Goal: Communication & Community: Answer question/provide support

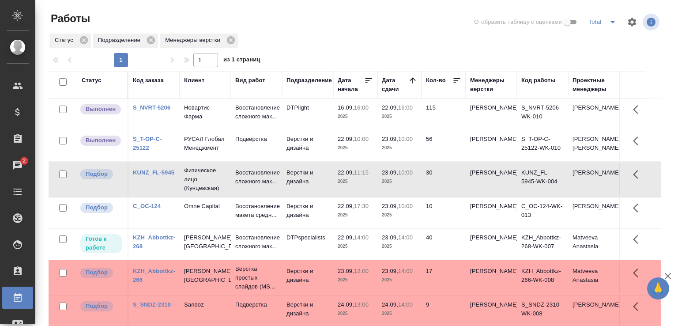
scroll to position [68, 0]
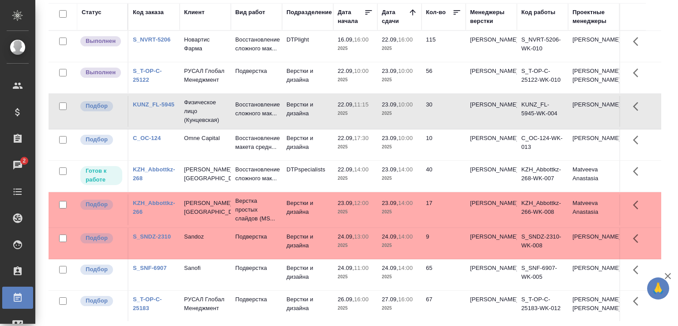
click at [323, 43] on td "DTPlight" at bounding box center [307, 46] width 51 height 31
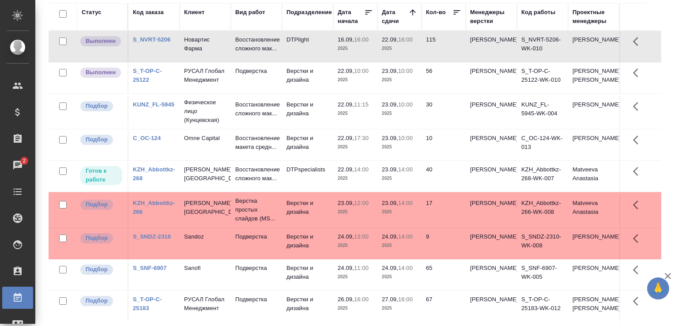
click at [323, 43] on td "DTPlight" at bounding box center [307, 46] width 51 height 31
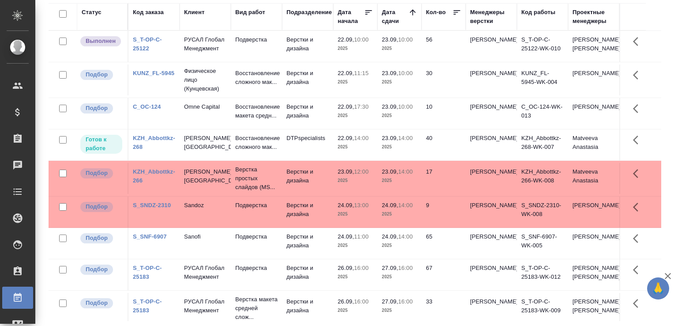
click at [327, 125] on td "Верстки и дизайна" at bounding box center [307, 113] width 51 height 31
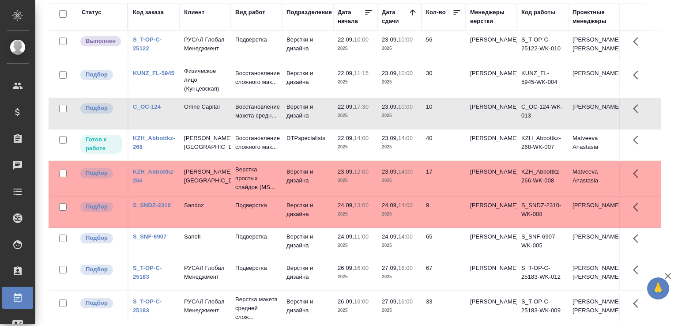
click at [328, 126] on td "Верстки и дизайна" at bounding box center [307, 113] width 51 height 31
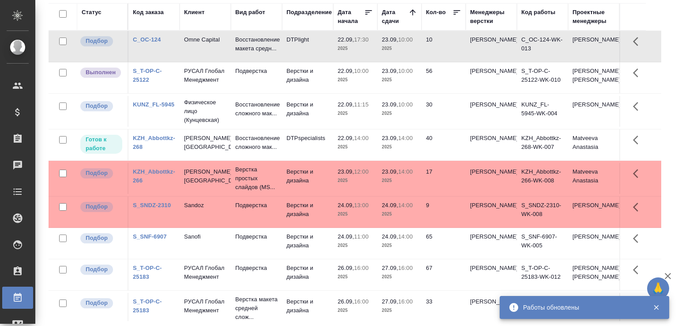
click at [661, 59] on div "Статус Код заказа Клиент Вид работ Подразделение Дата начала Дата сдачи Кол-во …" at bounding box center [358, 162] width 619 height 318
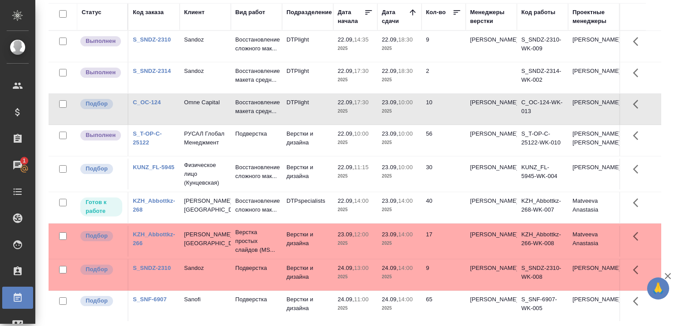
click at [288, 57] on td "DTPlight" at bounding box center [307, 46] width 51 height 31
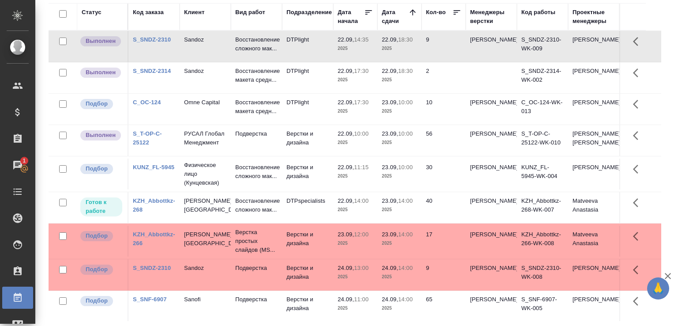
click at [288, 57] on td "DTPlight" at bounding box center [307, 46] width 51 height 31
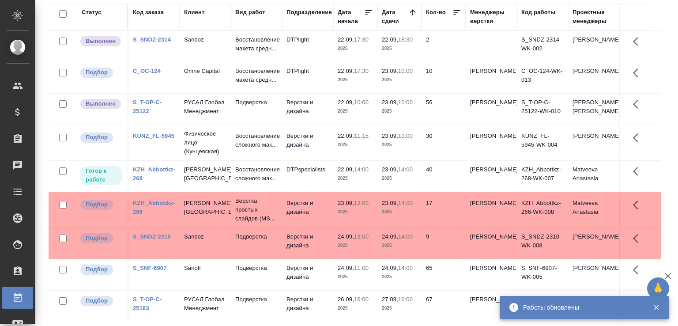
click at [664, 90] on div "Работы Отобразить таблицу с оценками Total Статус Подразделение Менеджеры верст…" at bounding box center [358, 129] width 629 height 394
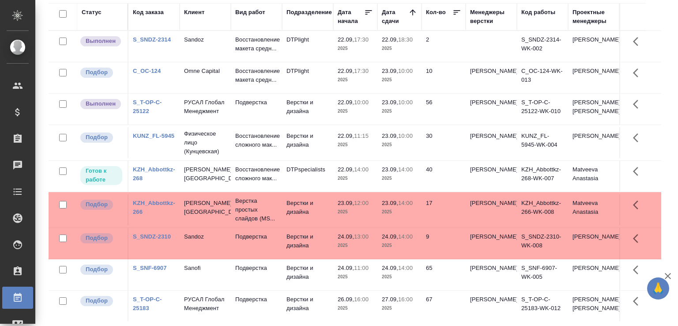
click at [656, 94] on div "Статус Код заказа Клиент Вид работ Подразделение Дата начала Дата сдачи Кол-во …" at bounding box center [358, 162] width 619 height 318
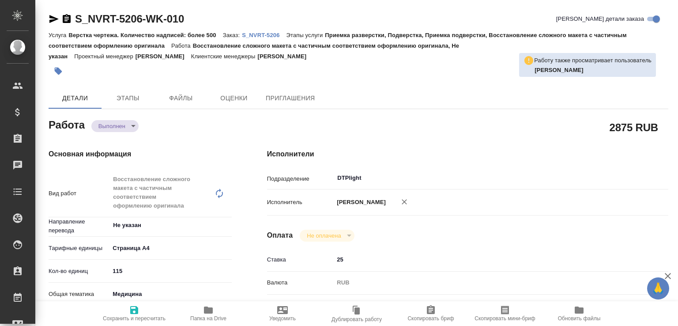
click at [136, 126] on body "🙏 .cls-1 fill:#fff; AWATERA [PERSON_NAME]malofeeva Клиенты Спецификации Заказы …" at bounding box center [339, 163] width 678 height 326
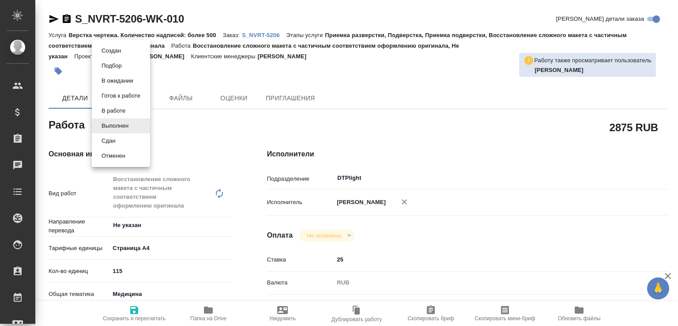
click at [125, 136] on li "Сдан" at bounding box center [121, 140] width 58 height 15
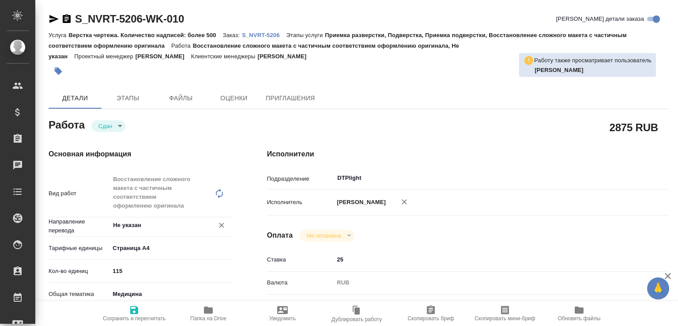
type textarea "x"
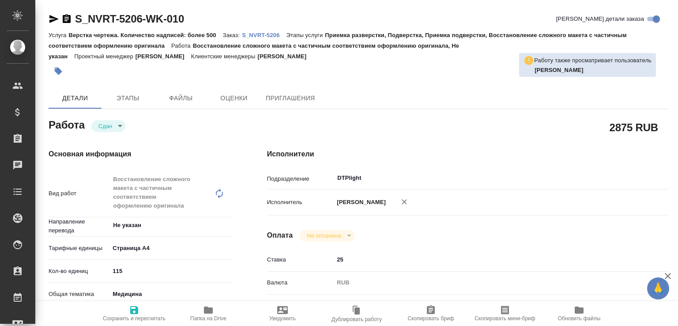
type textarea "x"
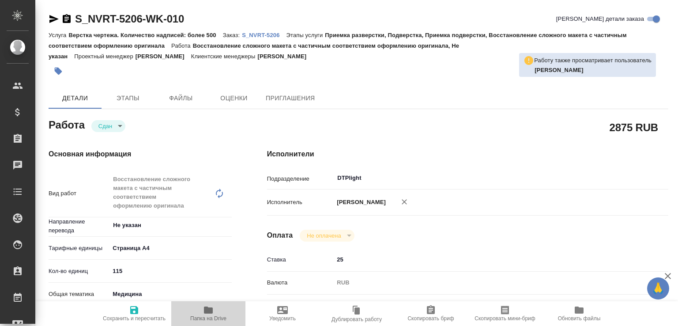
click at [195, 311] on span "Папка на Drive" at bounding box center [208, 312] width 64 height 17
type textarea "x"
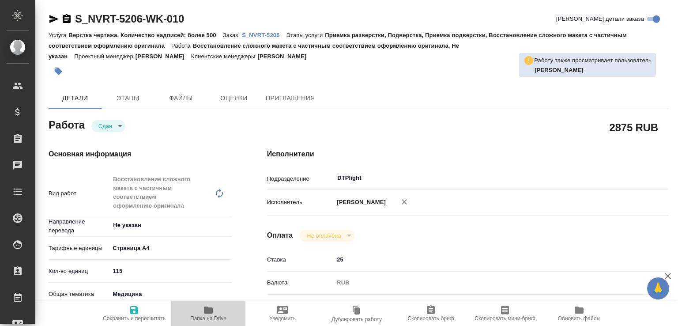
type textarea "x"
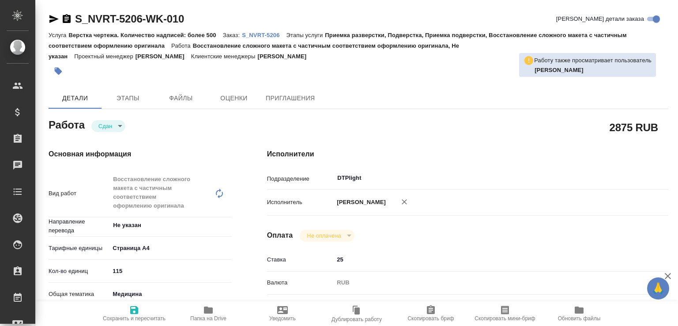
type textarea "x"
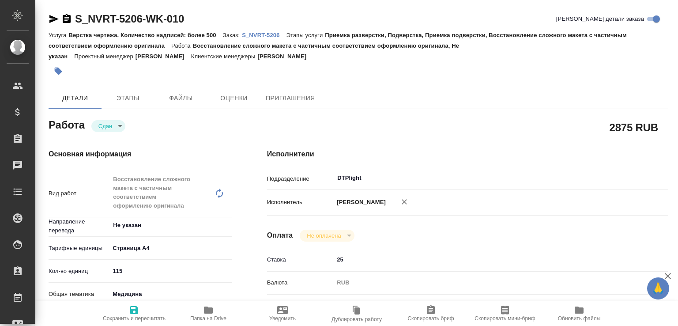
click at [274, 32] on p "S_NVRT-5206" at bounding box center [264, 35] width 44 height 7
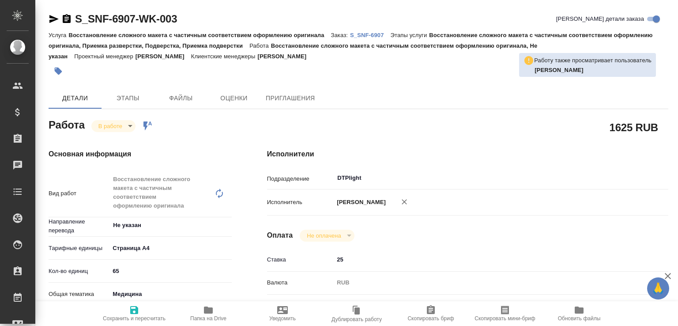
click at [372, 35] on p "S_SNF-6907" at bounding box center [370, 35] width 41 height 7
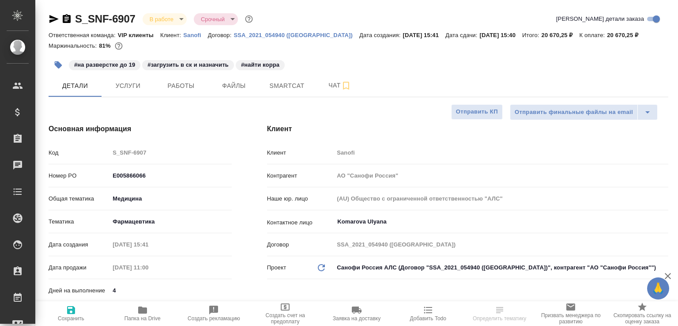
select select "RU"
click at [322, 82] on span "Чат" at bounding box center [340, 85] width 42 height 11
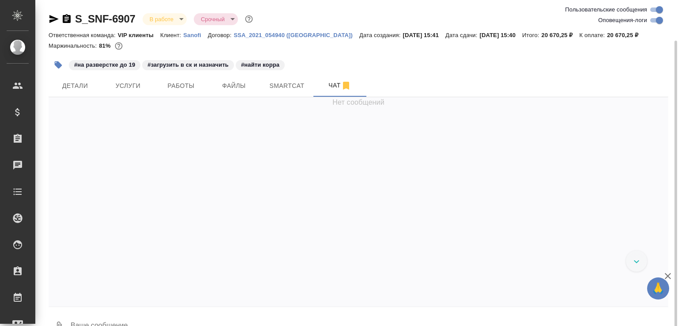
scroll to position [13001, 0]
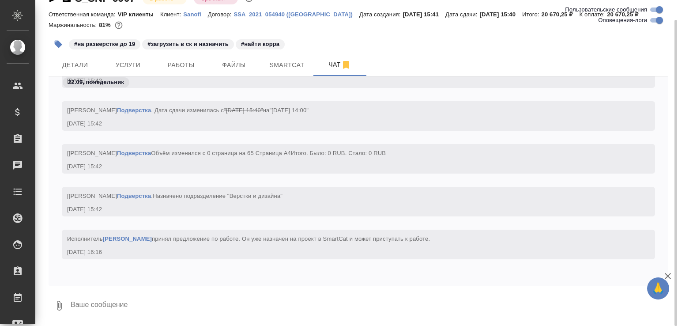
click at [105, 304] on textarea at bounding box center [369, 305] width 598 height 30
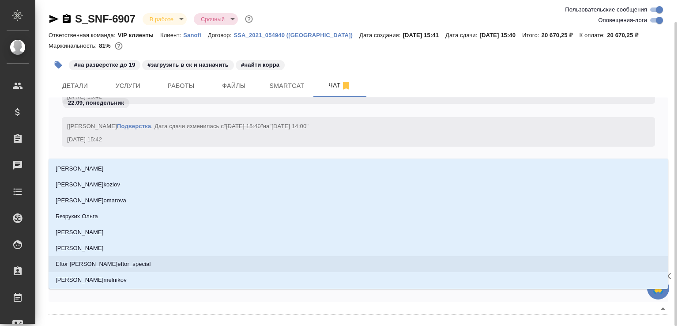
scroll to position [11, 0]
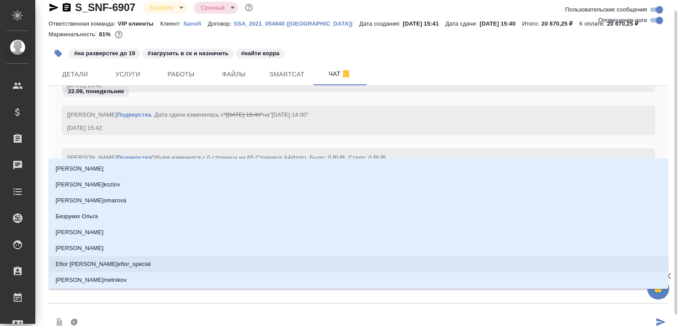
type textarea "@г"
type input "г"
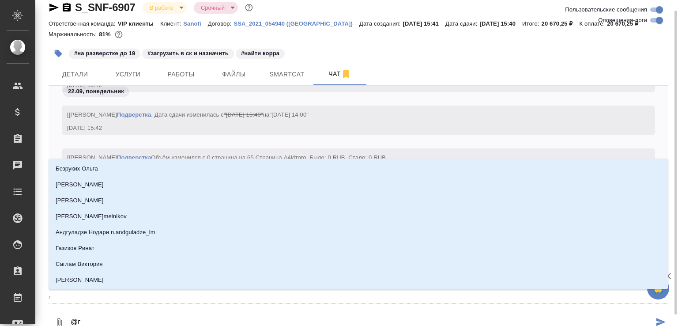
type textarea "@го"
type input "го"
type textarea "@гор"
type input "гор"
type textarea "@горш"
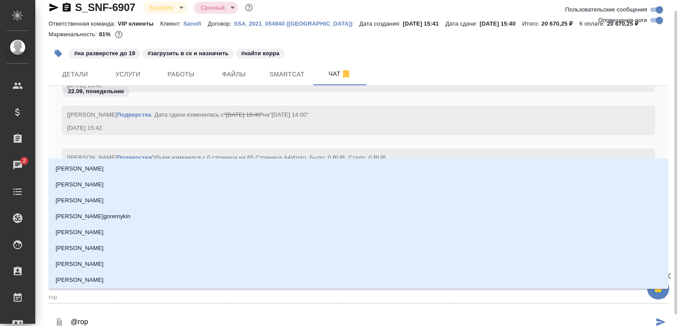
type input "горш"
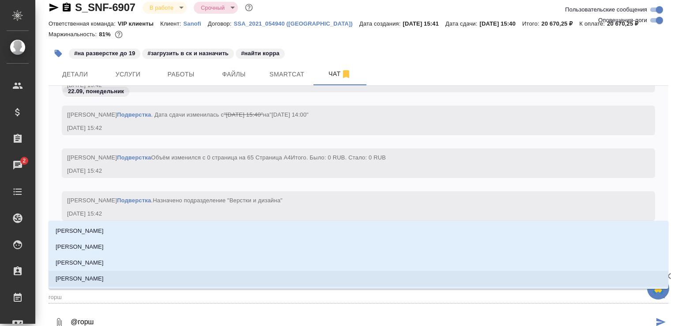
click at [131, 282] on li "[PERSON_NAME]" at bounding box center [358, 278] width 619 height 16
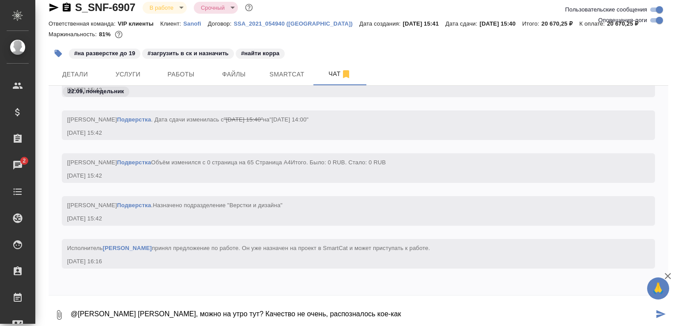
type textarea "@Горшкова Валентина Валя, можно на утро тут? Качество не очень, распозналось ко…"
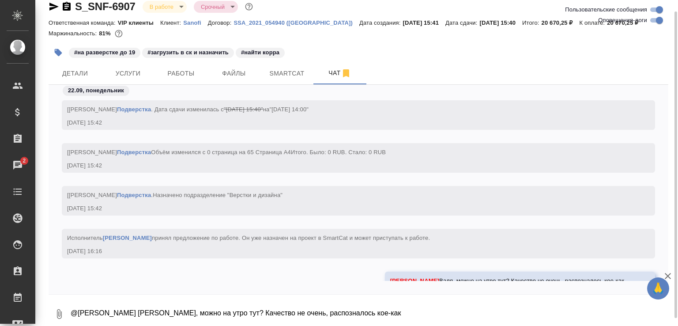
scroll to position [12064, 0]
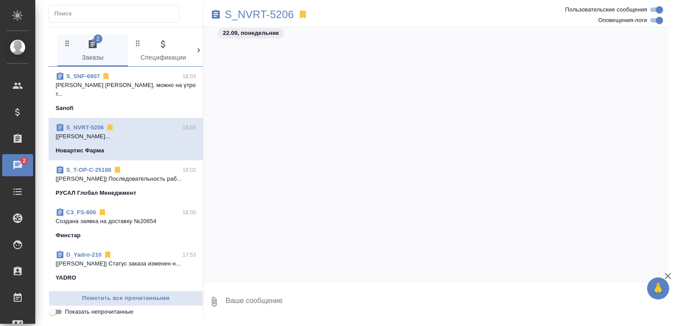
scroll to position [35695, 0]
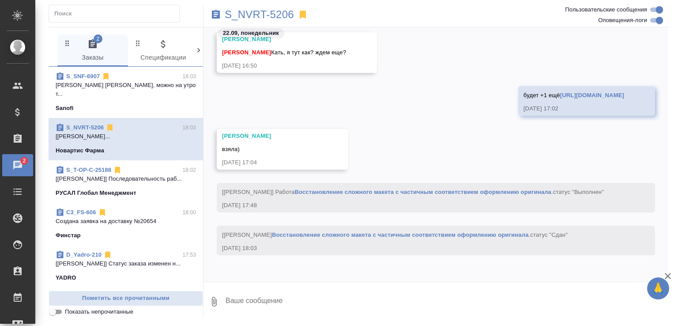
click at [100, 313] on span "Показать непрочитанные" at bounding box center [99, 311] width 68 height 9
click at [68, 313] on input "Показать непрочитанные" at bounding box center [53, 311] width 32 height 11
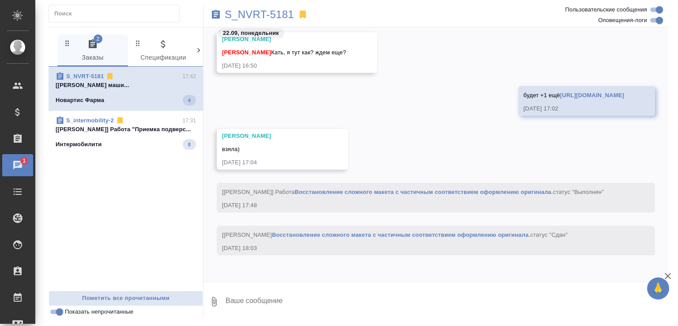
scroll to position [167491, 0]
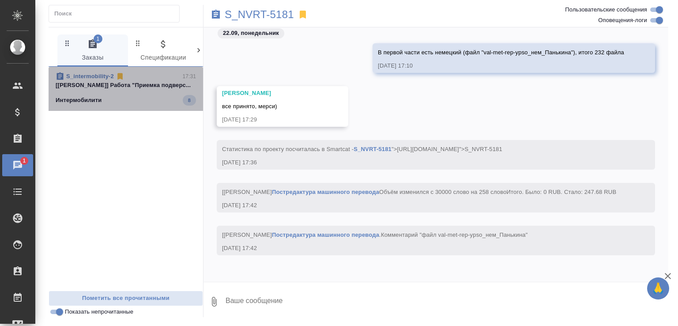
click at [152, 90] on span "S_intermobility-2 17:31 [Валяева Анна] Работа "Приемка подверс... Интермобилити…" at bounding box center [126, 89] width 140 height 34
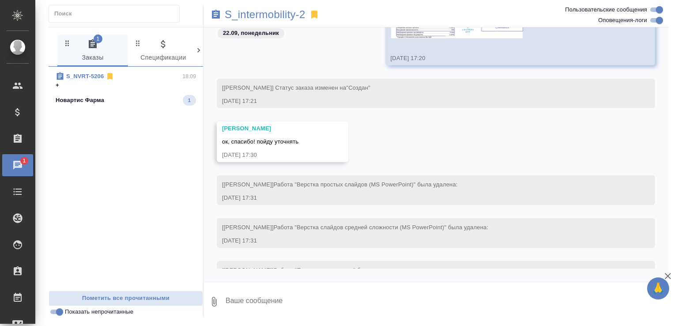
click at [145, 95] on div "Новартис Фарма 1" at bounding box center [126, 100] width 140 height 11
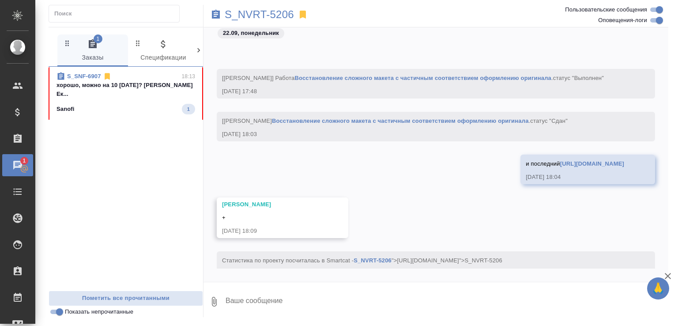
scroll to position [43207, 0]
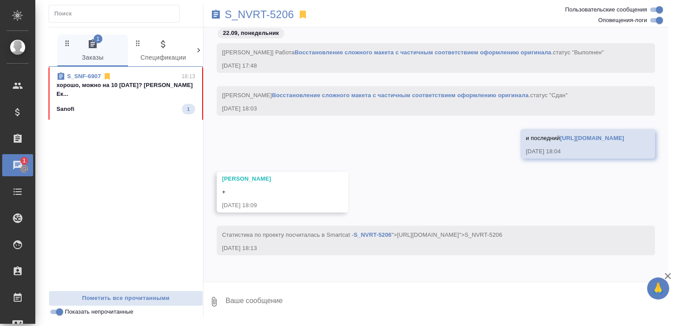
click at [143, 76] on div "S_SNF-6907 18:13" at bounding box center [125, 76] width 139 height 9
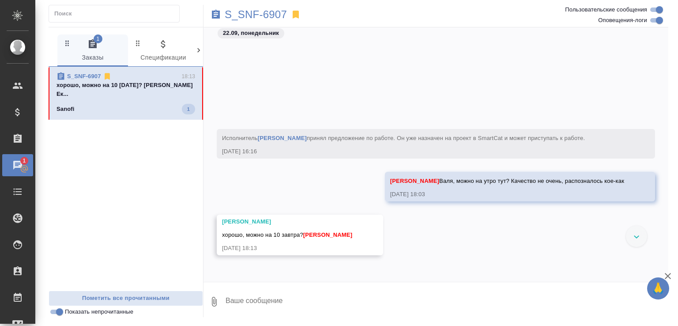
scroll to position [12260, 0]
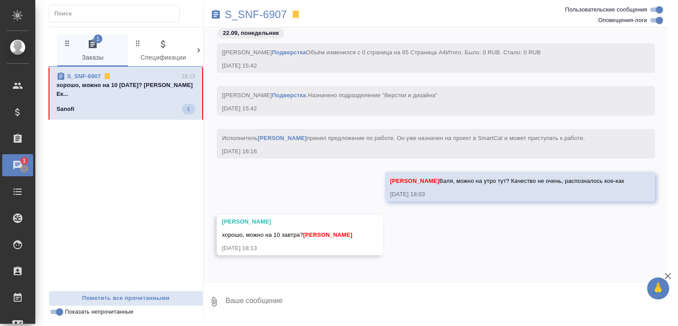
click at [268, 302] on textarea at bounding box center [446, 301] width 443 height 30
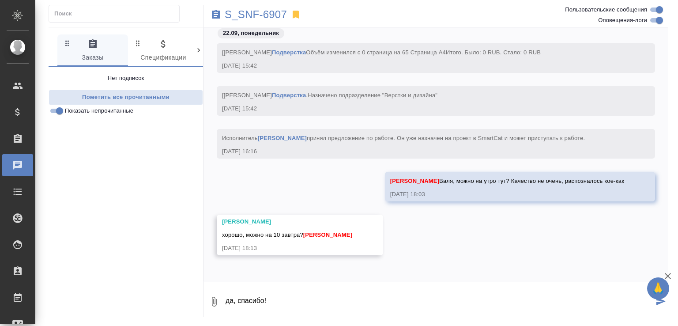
type textarea "да, спасибо!"
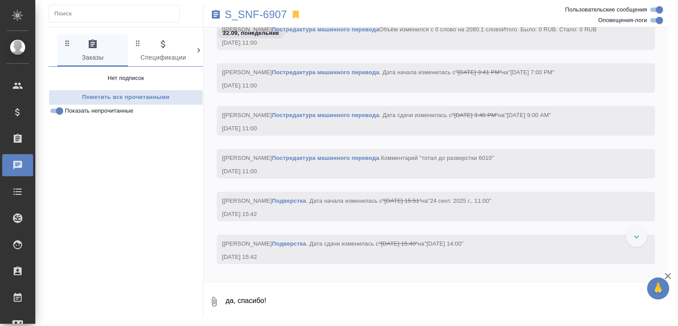
scroll to position [8326, 0]
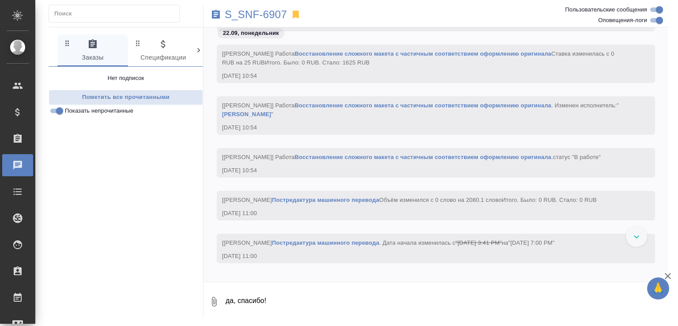
click at [351, 57] on link "Восстановление сложного макета с частичным соответствием оформлению оригинала" at bounding box center [422, 53] width 257 height 7
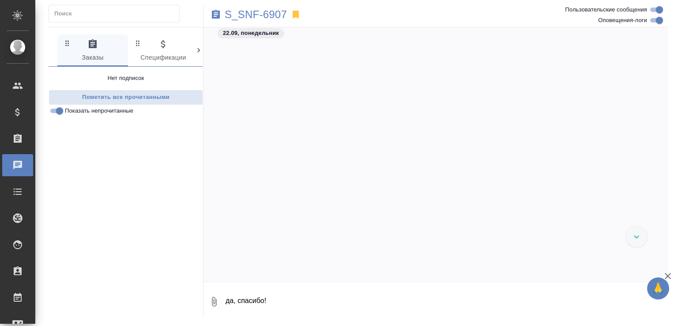
scroll to position [8887, 0]
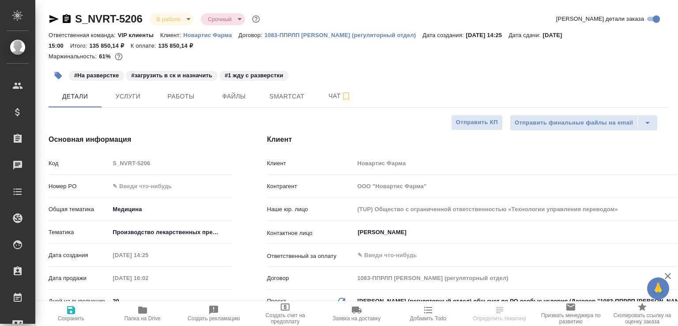
select select "RU"
click at [328, 106] on button "Чат" at bounding box center [339, 96] width 53 height 22
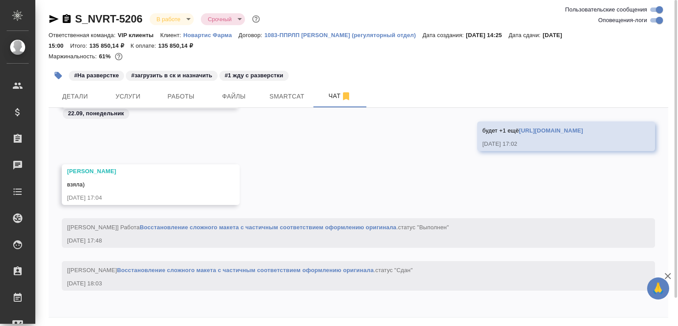
click at [110, 315] on div "22.09, понедельник Грабко Мария Малофеева Екатерина Кать, я тут как? ждем еще? …" at bounding box center [358, 212] width 619 height 209
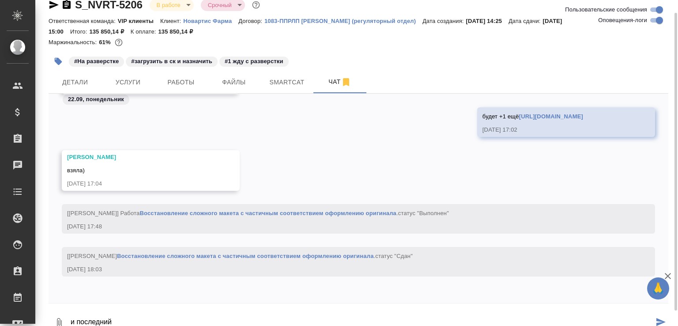
paste textarea "[URL][DOMAIN_NAME]"
type textarea "и последний https://drive.awatera.com/apps/files/files/10375993?dir=/Shares/Nov…"
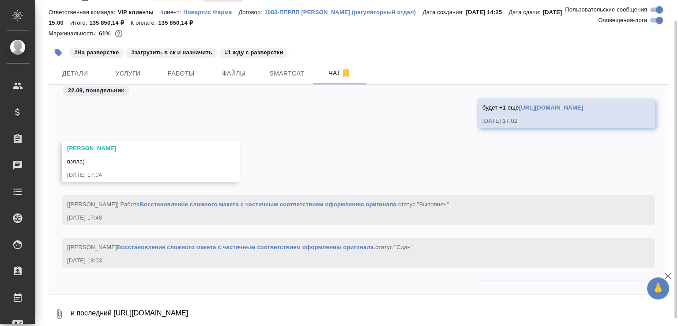
scroll to position [62726, 0]
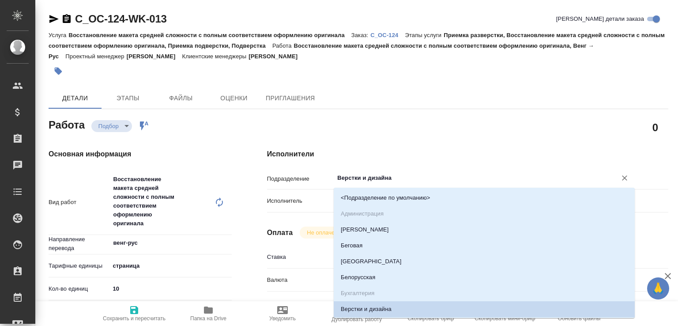
click at [385, 181] on input "Верстки и дизайна" at bounding box center [469, 178] width 266 height 11
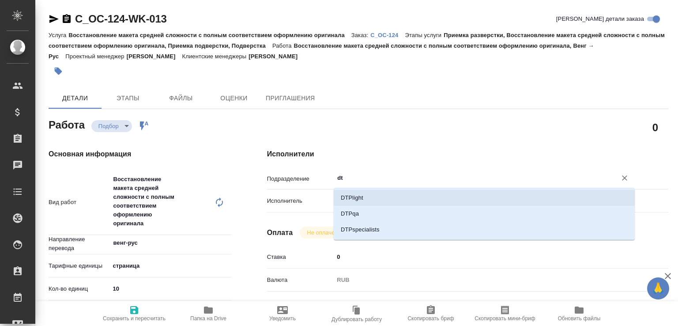
click at [378, 194] on li "DTPlight" at bounding box center [484, 198] width 301 height 16
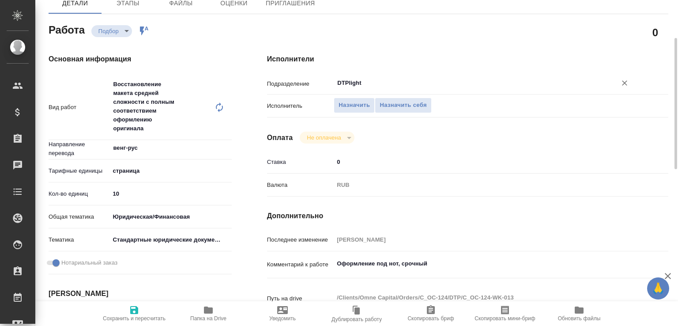
scroll to position [283, 0]
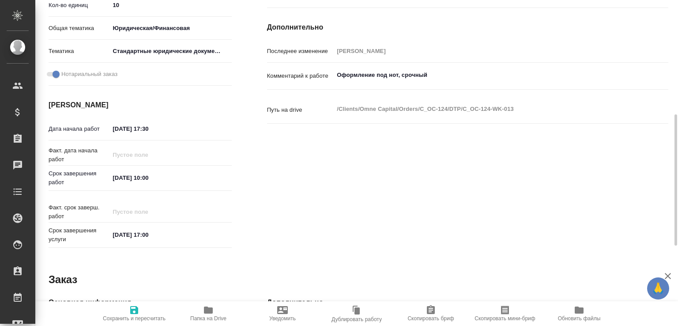
type input "DTPlight"
click at [135, 310] on icon "button" at bounding box center [134, 309] width 11 height 11
type input "recruiting"
type input "венг-рус"
type input "5a8b1489cc6b4906c91bfdb2"
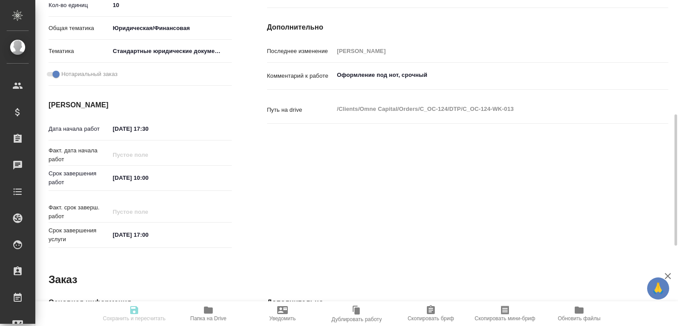
type input "10"
type input "yr-fn"
type input "5f647205b73bc97568ca66bf"
checkbox input "true"
type input "22.09.2025 17:30"
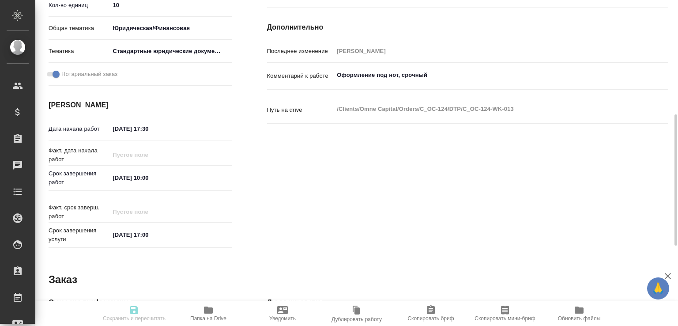
type input "23.09.2025 10:00"
type input "23.09.2025 17:00"
type input "DTPlight"
type input "notPayed"
type input "0"
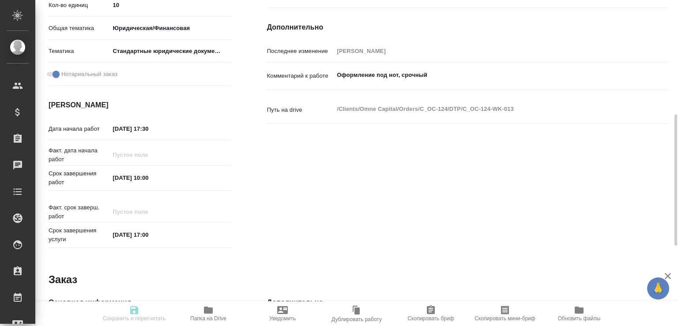
type input "RUB"
type input "Бабкина Анастасия"
type input "C_OC-124"
type input "Восстановление макета средней сложности с полным соответствием оформлению ориги…"
type input "Приемка разверстки, Восстановление макета средней сложности с полным соответств…"
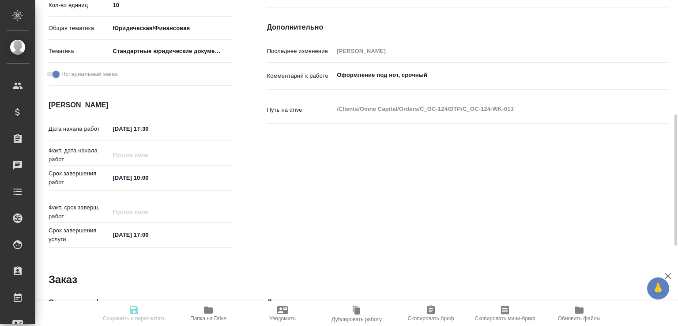
type input "Лямина Надежда"
type input "[PERSON_NAME]"
type input "/Clients/Omne Capital/Orders/C_OC-124"
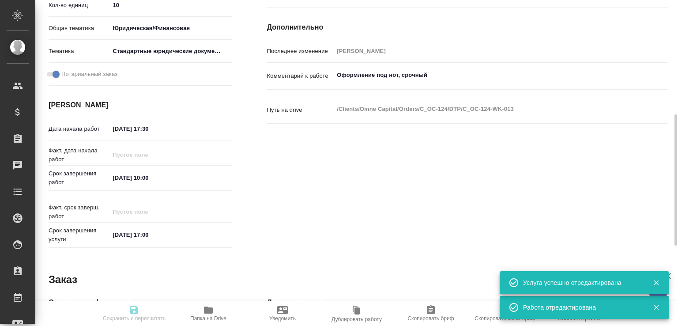
type input "recruiting"
type input "венг-рус"
type input "5a8b1489cc6b4906c91bfdb2"
type input "10"
type input "yr-fn"
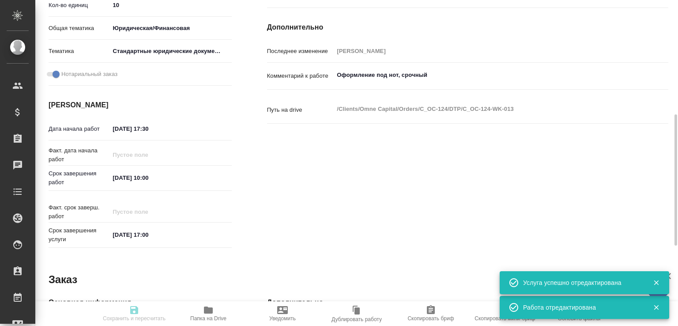
type input "5f647205b73bc97568ca66bf"
checkbox input "true"
type input "22.09.2025 17:30"
type input "23.09.2025 10:00"
type input "23.09.2025 17:00"
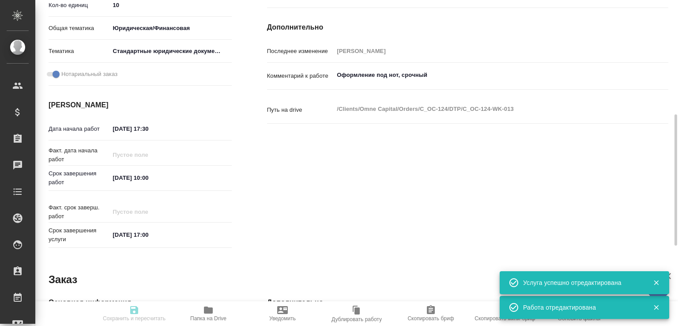
type input "DTPlight"
type input "notPayed"
type input "0"
type input "RUB"
type input "Бабкина Анастасия"
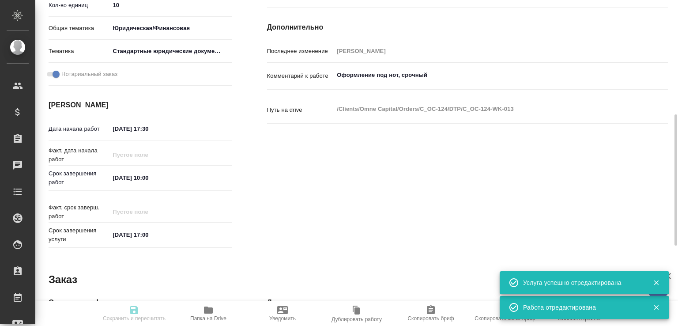
type input "C_OC-124"
type input "Восстановление макета средней сложности с полным соответствием оформлению ориги…"
type input "Приемка разверстки, Восстановление макета средней сложности с полным соответств…"
type input "Лямина Надежда"
type input "[PERSON_NAME]"
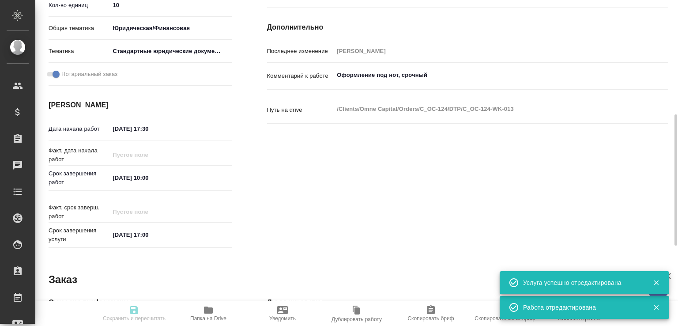
type input "/Clients/Omne Capital/Orders/C_OC-124"
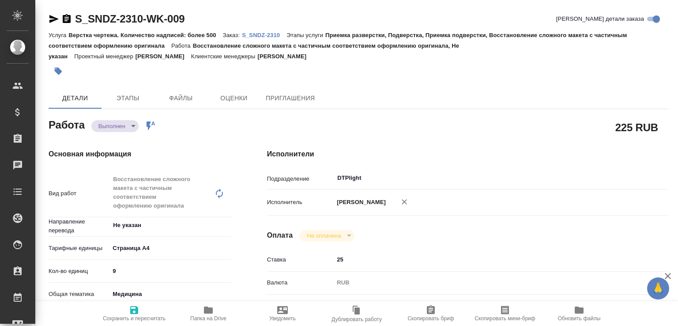
click at [115, 124] on body "🙏 .cls-1 fill:#fff; AWATERA [PERSON_NAME]malofeeva Клиенты Спецификации Заказы …" at bounding box center [339, 163] width 678 height 326
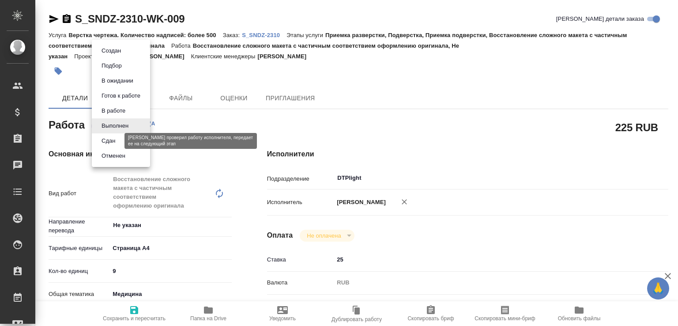
click at [115, 139] on button "Сдан" at bounding box center [108, 141] width 19 height 10
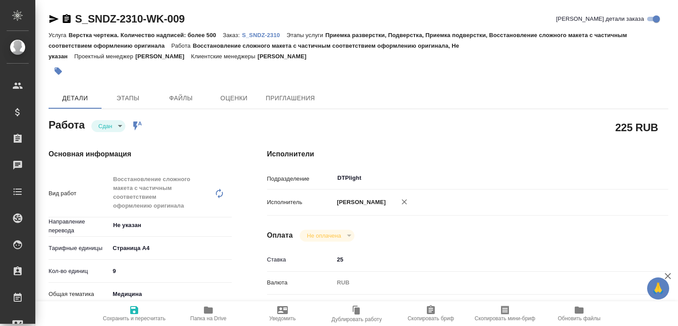
type textarea "x"
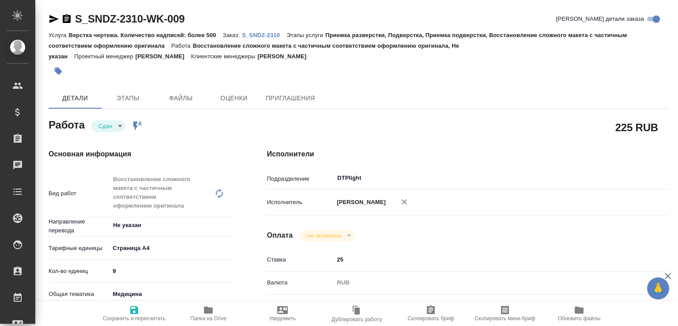
click at [206, 310] on icon "button" at bounding box center [208, 309] width 9 height 7
type textarea "x"
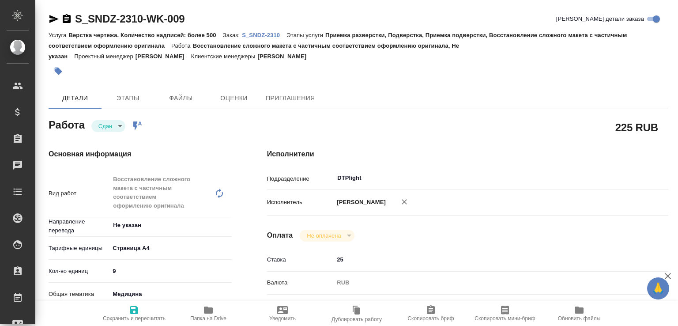
type textarea "x"
click at [259, 34] on p "S_SNDZ-2310" at bounding box center [264, 35] width 45 height 7
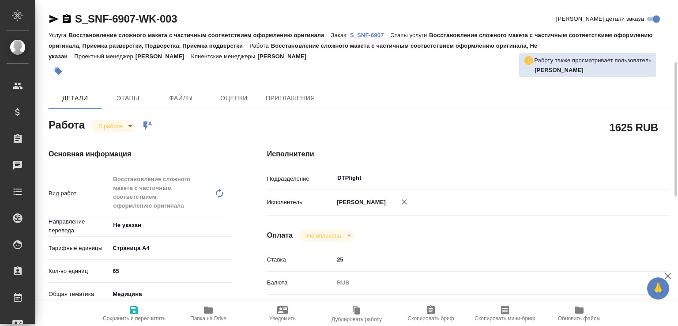
scroll to position [182, 0]
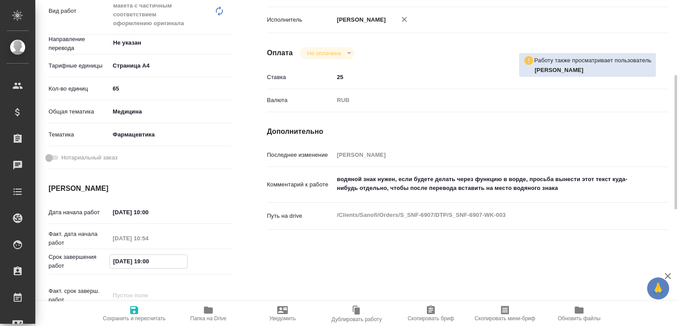
click at [150, 260] on input "22.09.2025 19:00" at bounding box center [148, 261] width 77 height 13
click at [120, 263] on input "22.09.2025 10:00" at bounding box center [148, 261] width 77 height 13
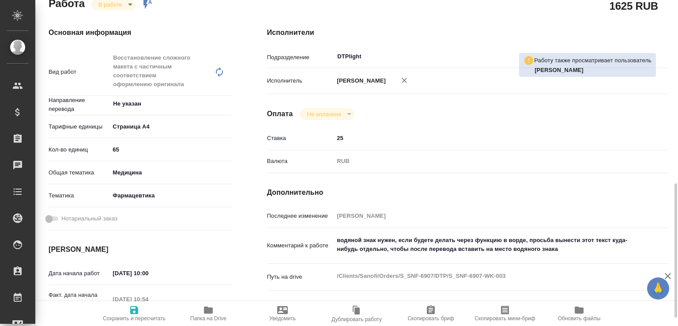
scroll to position [310, 0]
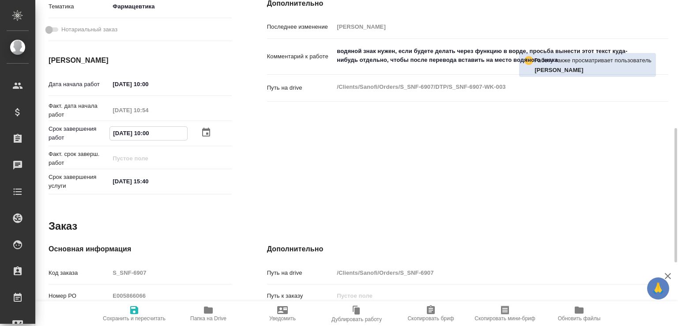
type input "23.09.2025 10:00"
click at [133, 315] on span "Сохранить и пересчитать" at bounding box center [134, 318] width 63 height 6
type input "inProgress"
type input "Не указан"
type input "5f036ec4e16dec2d6b59c8ff"
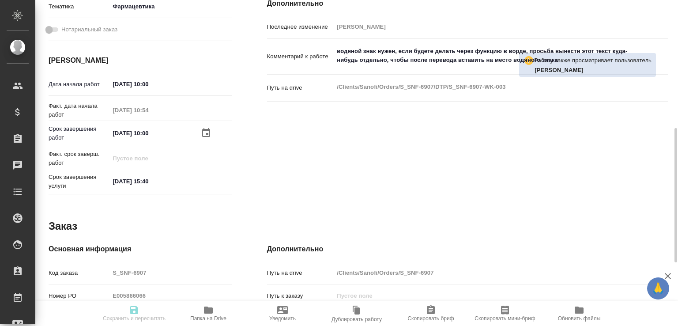
type input "65"
type input "med"
type input "6149832f2b7be24903fd7a82"
type input "22.09.2025 10:00"
type input "22.09.2025 10:54"
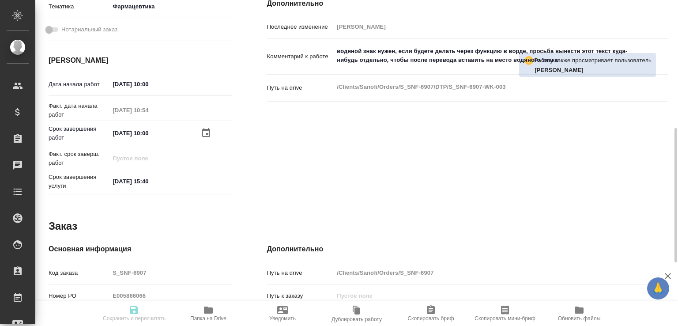
type input "23.09.2025 10:00"
type input "24.09.2025 15:40"
type input "DTPlight"
type input "notPayed"
type input "25"
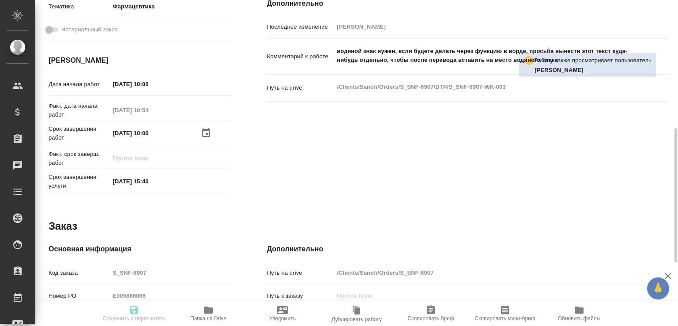
type input "RUB"
type input "Крамник Артём"
type input "S_SNF-6907"
type input "E005866066"
type input "Восстановление сложного макета с частичным соответствием оформлению оригинала"
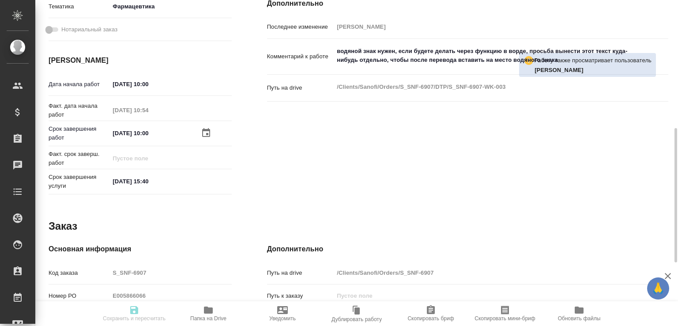
type input "Восстановление сложного макета с частичным соответствием оформлению оригинала, …"
type input "Сайдашева Диляра"
type input "[PERSON_NAME]"
type input "/Clients/Sanofi/Orders/S_SNF-6907"
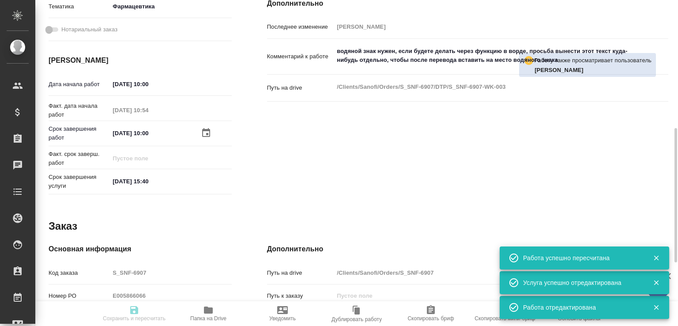
type input "inProgress"
type input "Не указан"
type input "5f036ec4e16dec2d6b59c8ff"
type input "65"
type input "med"
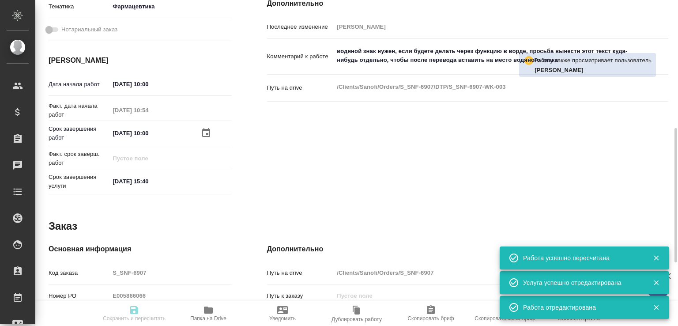
type input "6149832f2b7be24903fd7a82"
type input "22.09.2025 10:00"
type input "22.09.2025 10:54"
type input "23.09.2025 10:00"
type input "24.09.2025 15:40"
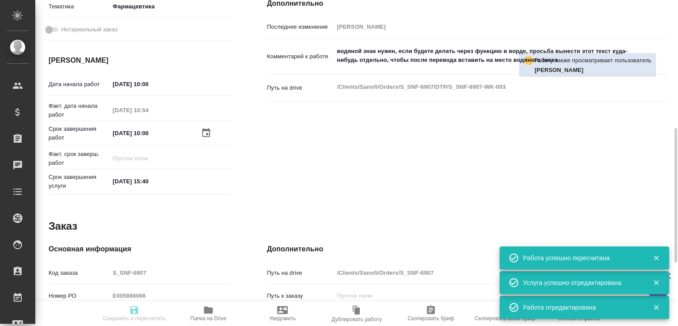
type input "DTPlight"
type input "notPayed"
type input "25"
type input "RUB"
type input "Крамник Артём"
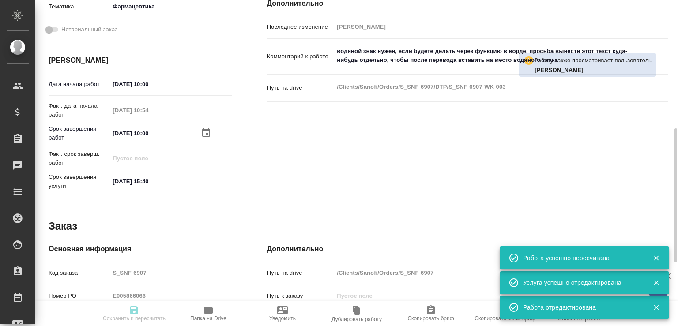
type input "S_SNF-6907"
type input "E005866066"
type input "Восстановление сложного макета с частичным соответствием оформлению оригинала"
type input "Восстановление сложного макета с частичным соответствием оформлению оригинала, …"
type input "Сайдашева Диляра"
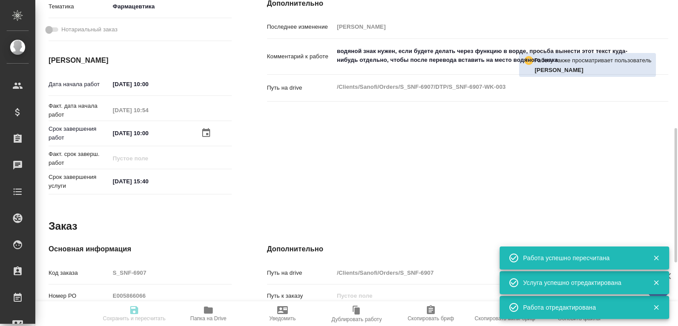
type input "[PERSON_NAME]"
type input "/Clients/Sanofi/Orders/S_SNF-6907"
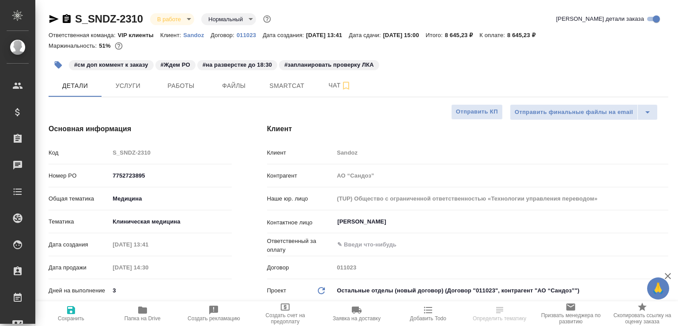
select select "RU"
click at [330, 84] on span "Чат" at bounding box center [340, 85] width 42 height 11
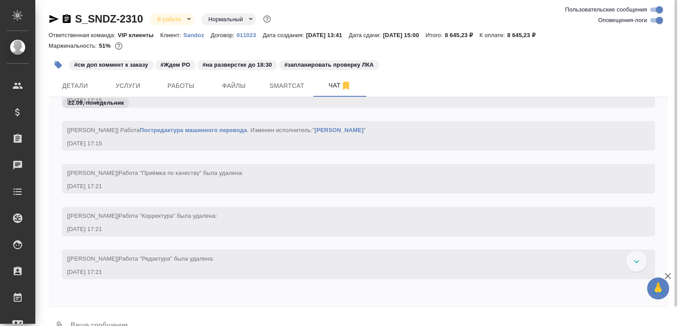
scroll to position [12194, 0]
click at [185, 317] on textarea at bounding box center [369, 326] width 598 height 30
paste textarea "https://drive.awatera.com/apps/files/files/10413645?dir=/Shares/Sandoz/Orders/S…"
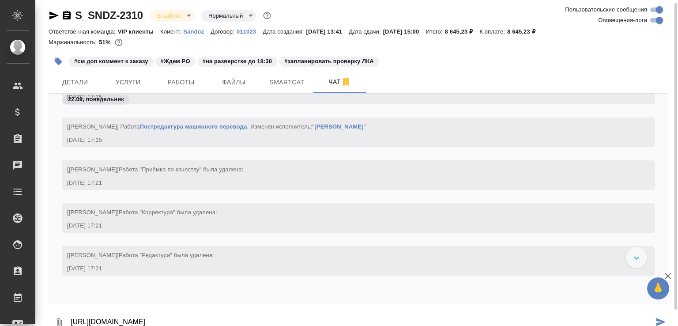
type textarea "https://drive.awatera.com/apps/files/files/10413645?dir=/Shares/Sandoz/Orders/S…"
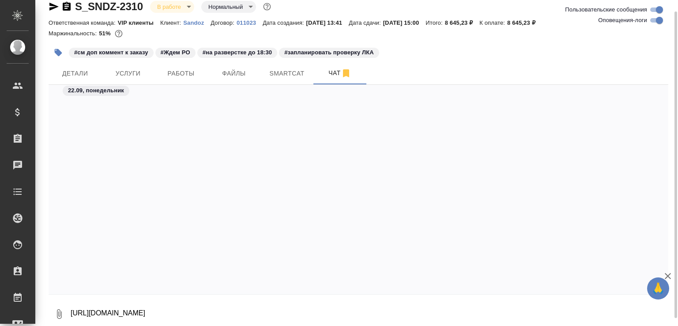
scroll to position [12330, 0]
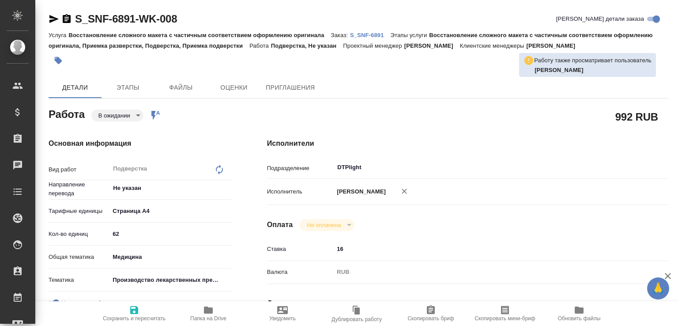
click at [210, 307] on icon "button" at bounding box center [208, 309] width 9 height 7
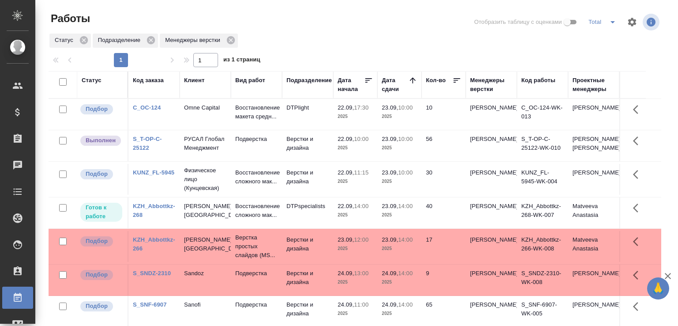
scroll to position [68, 0]
